Goal: Information Seeking & Learning: Learn about a topic

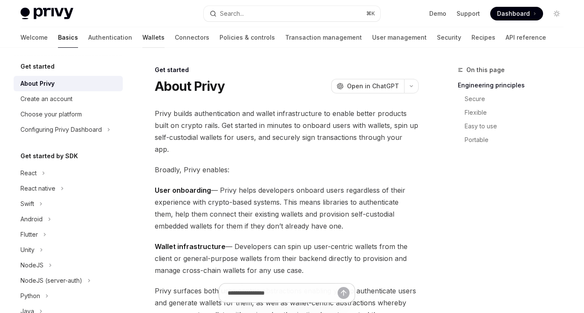
click at [142, 41] on link "Wallets" at bounding box center [153, 37] width 22 height 20
type textarea "*"
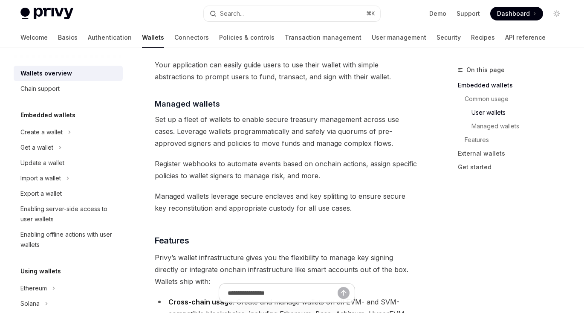
scroll to position [894, 0]
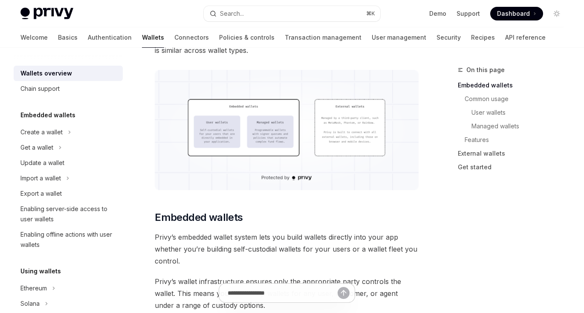
scroll to position [404, 0]
